Goal: Information Seeking & Learning: Check status

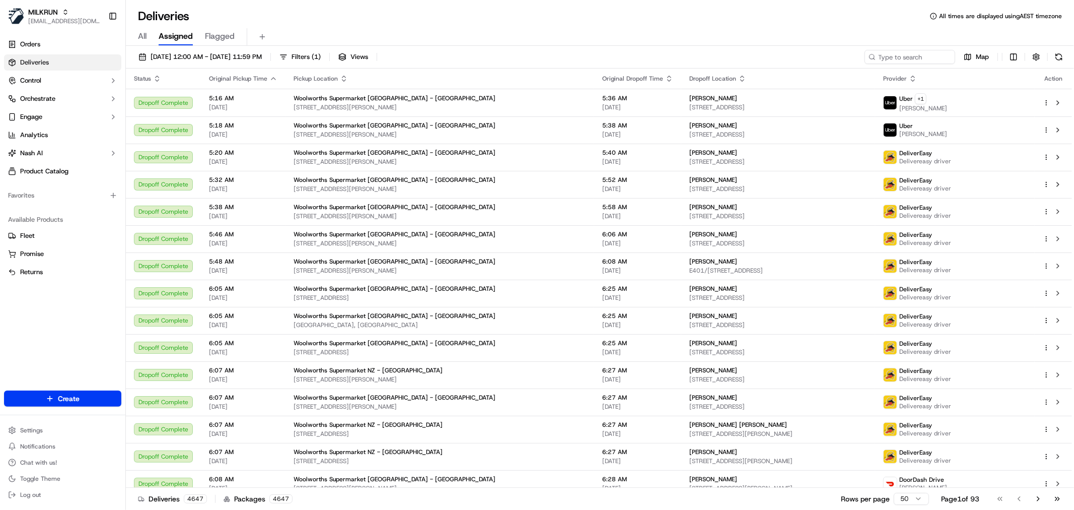
click at [175, 52] on span "[DATE] 12:00 AM - [DATE] 11:59 PM" at bounding box center [206, 56] width 111 height 9
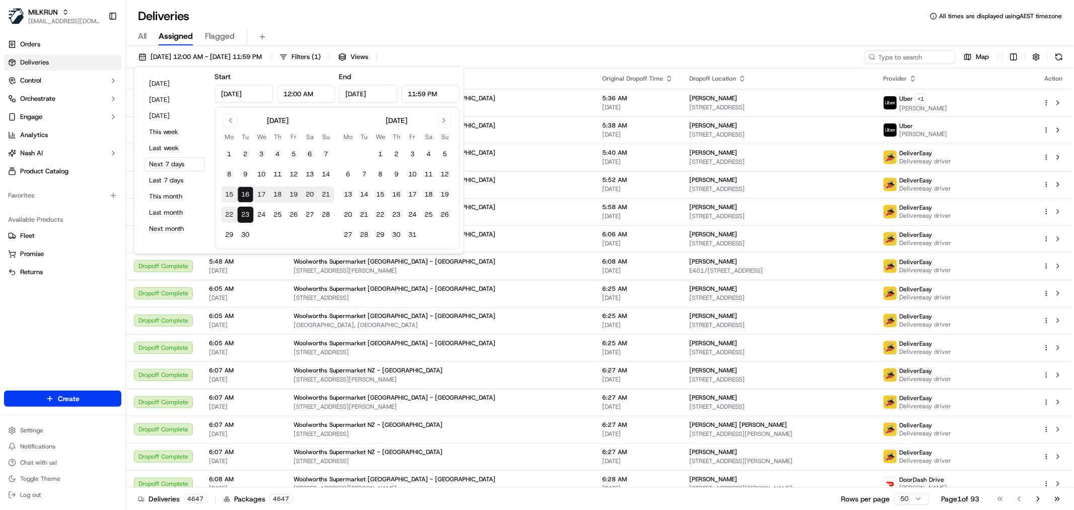
click at [222, 196] on button "15" at bounding box center [230, 194] width 16 height 16
type input "[DATE]"
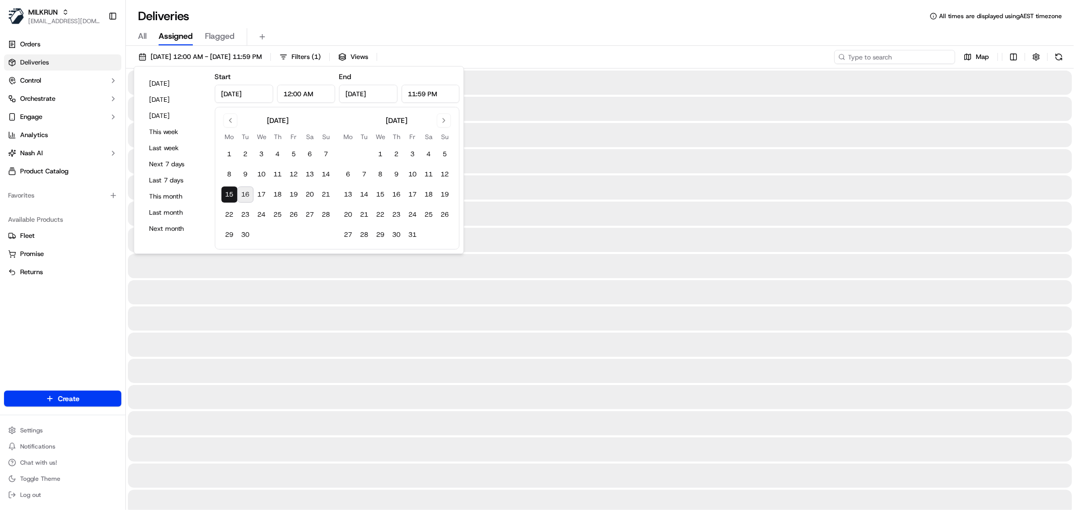
click at [938, 53] on input at bounding box center [894, 57] width 121 height 14
paste input "[PERSON_NAME]"
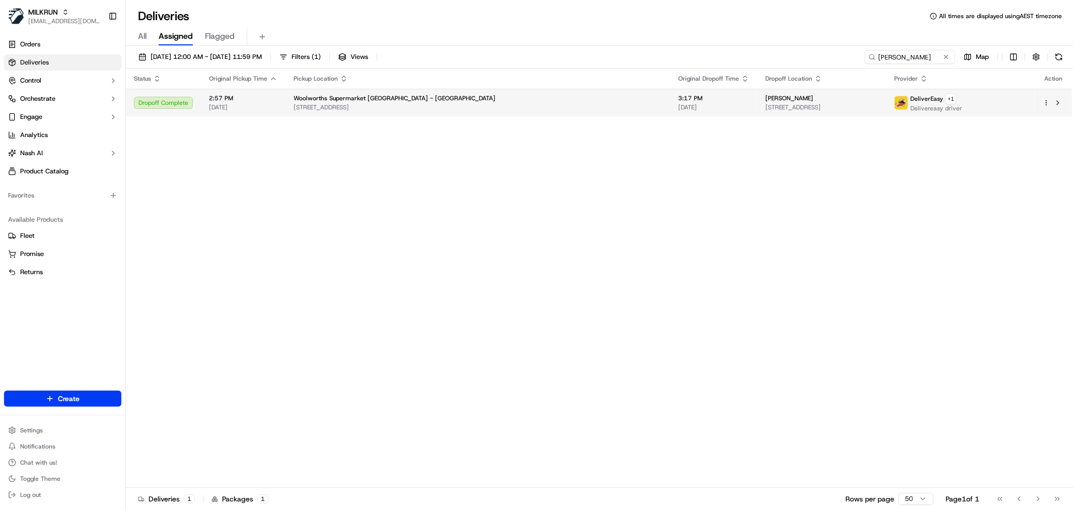
click at [765, 99] on div "[PERSON_NAME]" at bounding box center [821, 98] width 113 height 8
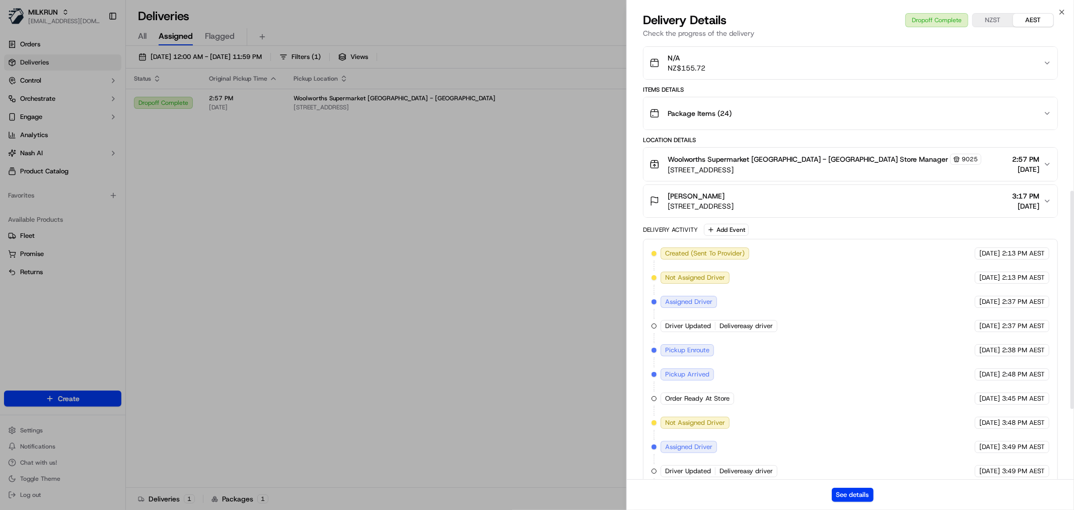
scroll to position [438, 0]
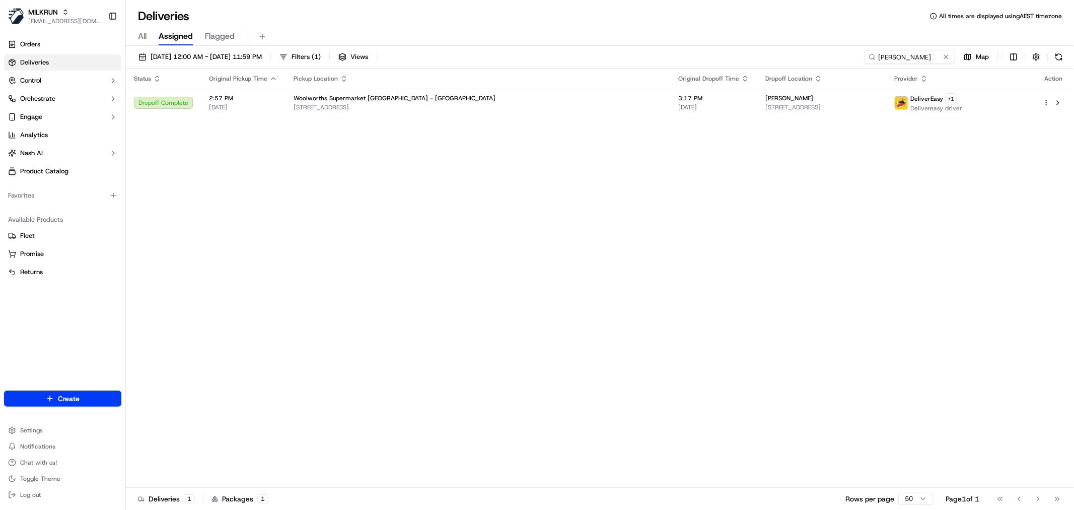
drag, startPoint x: 174, startPoint y: 71, endPoint x: 485, endPoint y: 54, distance: 311.7
click at [882, 62] on input "[PERSON_NAME]" at bounding box center [894, 57] width 121 height 14
paste input "27771"
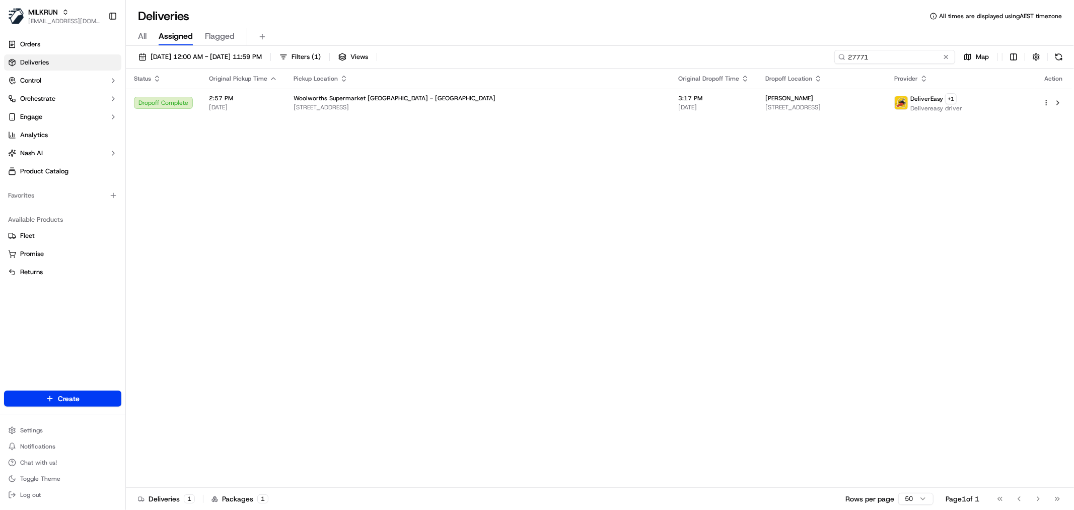
type input "27771"
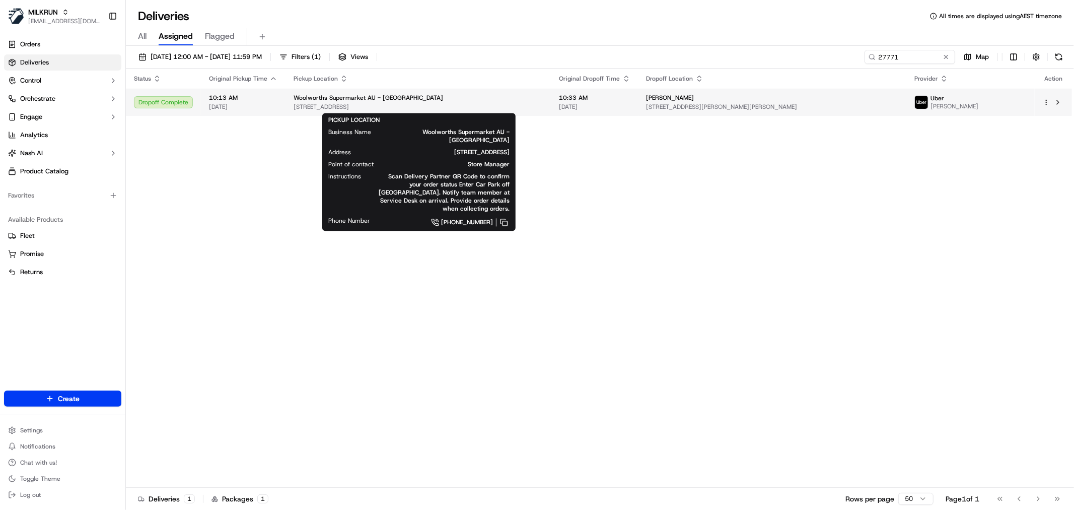
click at [523, 110] on span "[STREET_ADDRESS]" at bounding box center [419, 107] width 250 height 8
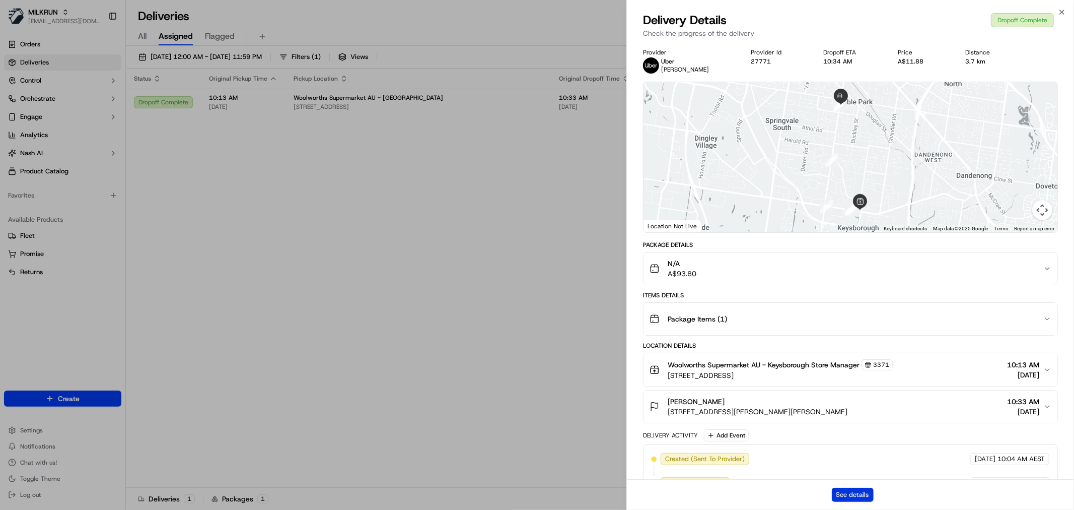
click at [858, 498] on button "See details" at bounding box center [853, 494] width 42 height 14
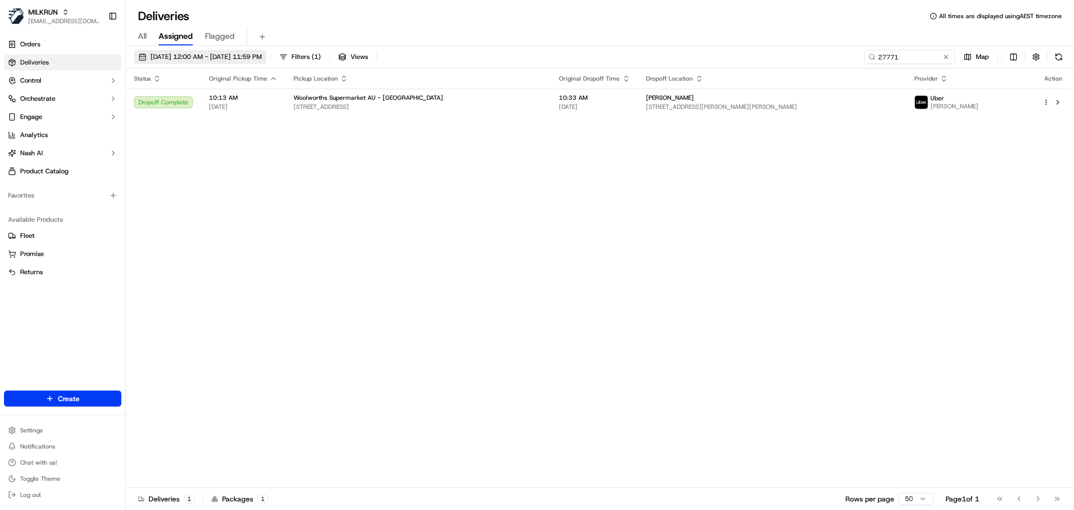
click at [262, 54] on span "[DATE] 12:00 AM - [DATE] 11:59 PM" at bounding box center [206, 56] width 111 height 9
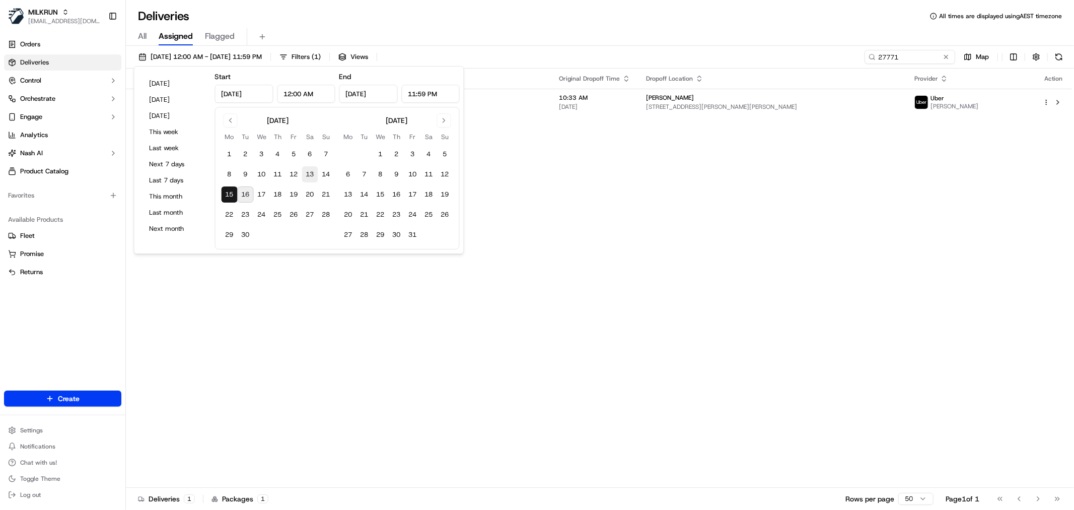
click at [312, 169] on button "13" at bounding box center [310, 174] width 16 height 16
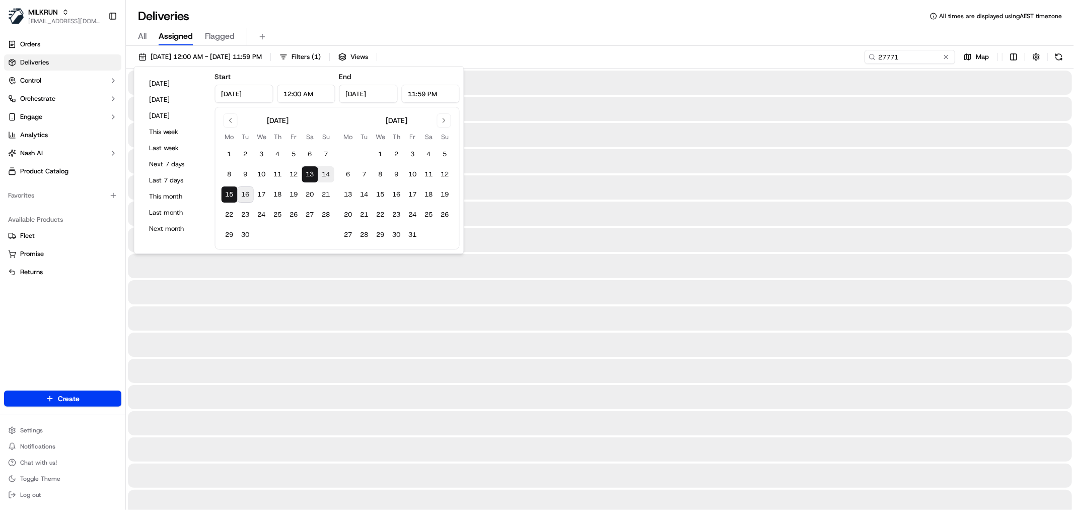
click at [244, 199] on button "16" at bounding box center [246, 194] width 16 height 16
type input "[DATE]"
click at [315, 180] on button "13" at bounding box center [310, 174] width 16 height 16
type input "[DATE]"
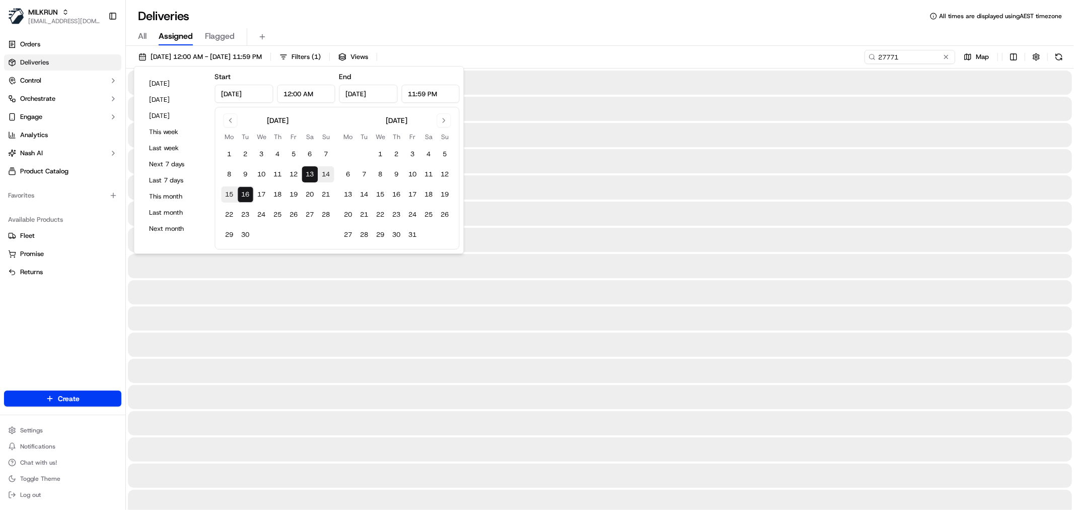
click at [904, 66] on div "[DATE] 12:00 AM - [DATE] 11:59 PM Filters ( 1 ) Views 27771 Map" at bounding box center [600, 59] width 948 height 19
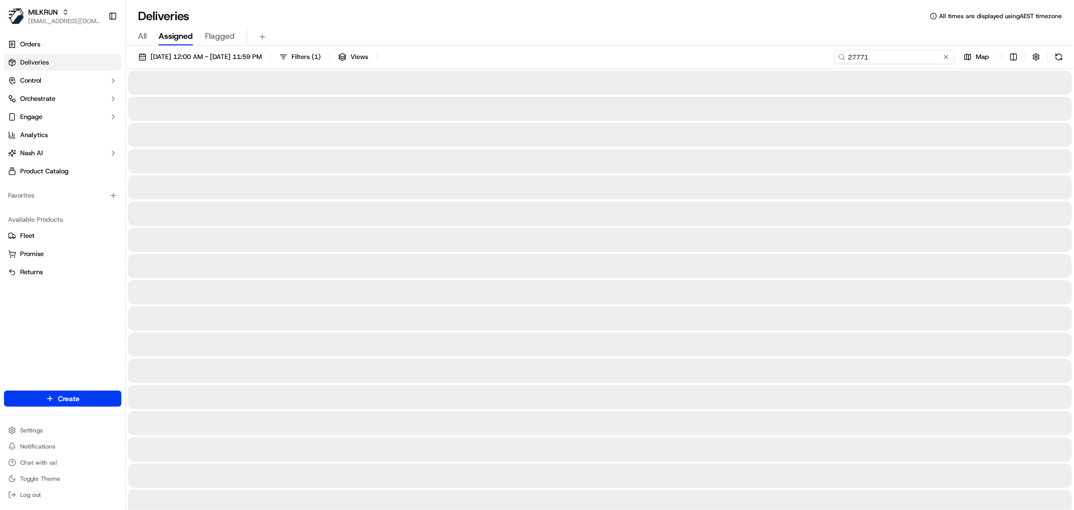
click at [903, 59] on input "27771" at bounding box center [894, 57] width 121 height 14
paste input "[PERSON_NAME]"
type input "[PERSON_NAME]"
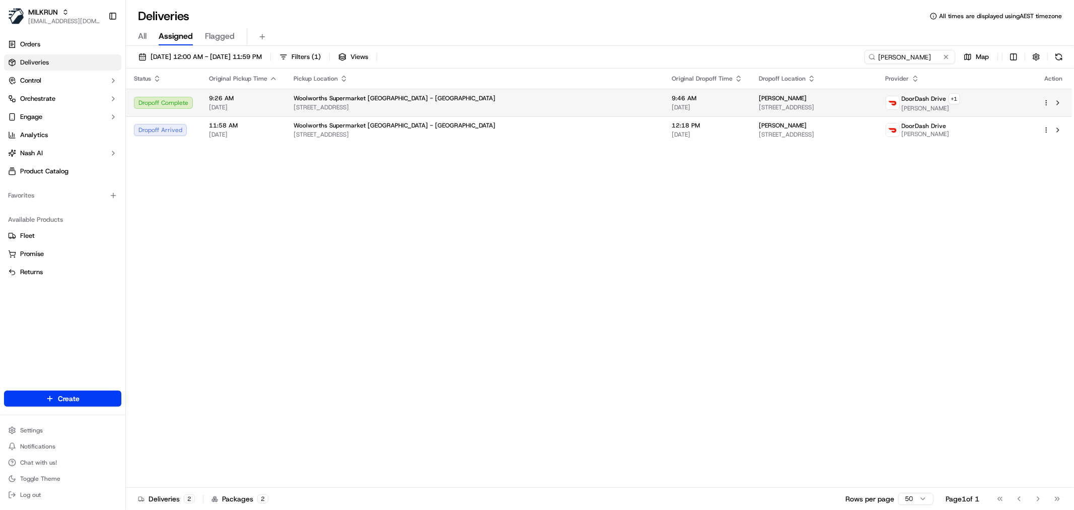
click at [759, 98] on div "[PERSON_NAME]" at bounding box center [814, 98] width 111 height 8
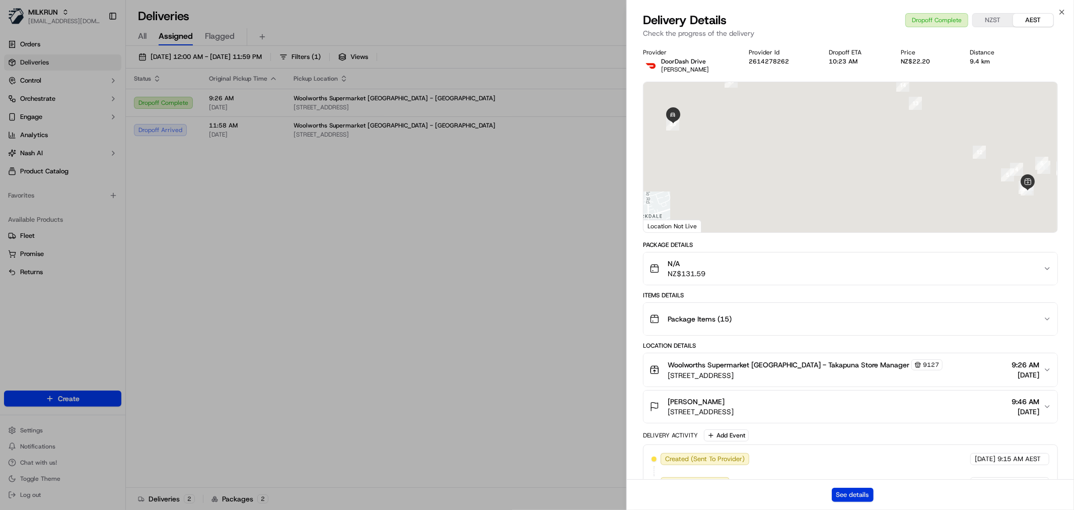
click at [843, 499] on button "See details" at bounding box center [853, 494] width 42 height 14
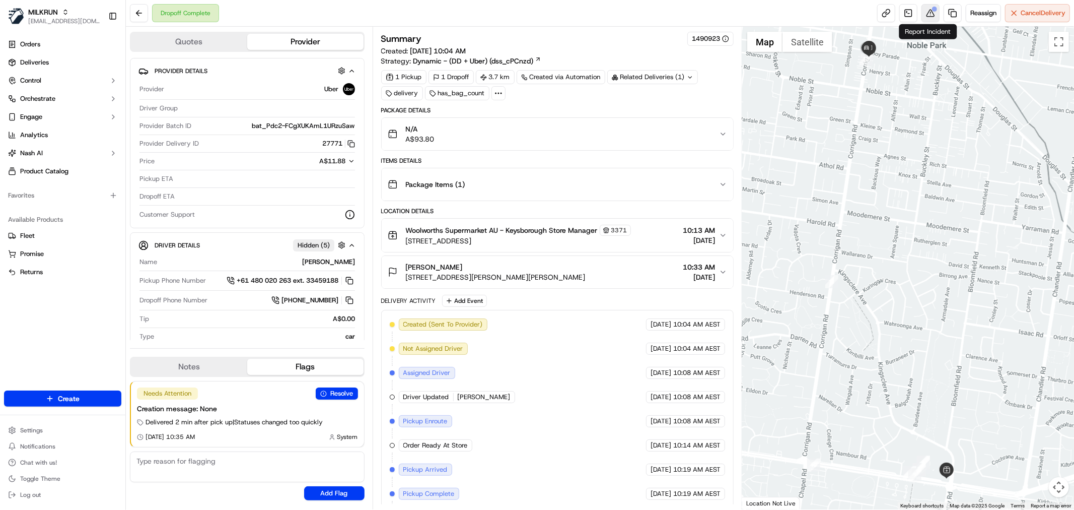
click at [930, 19] on button at bounding box center [931, 13] width 18 height 18
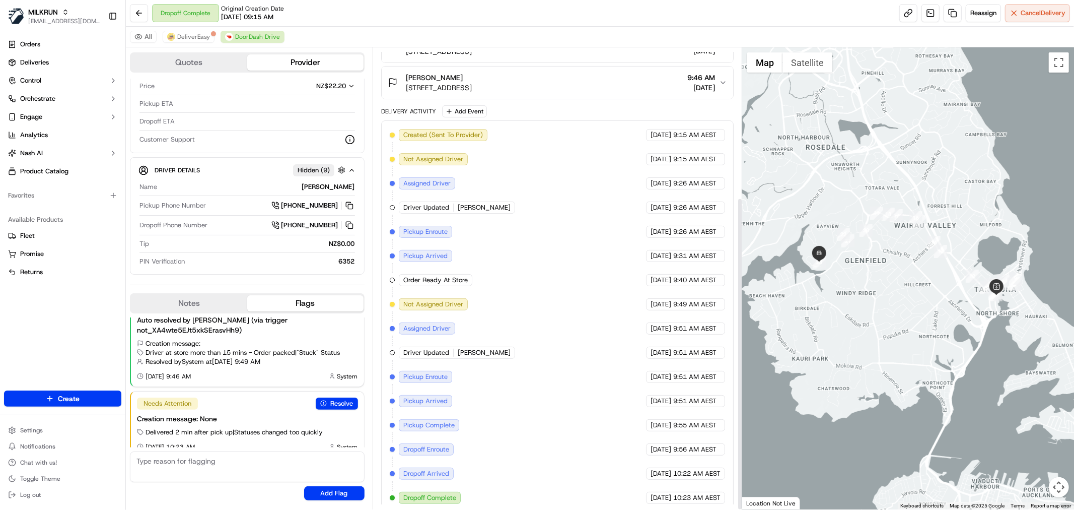
scroll to position [220, 0]
